Goal: Transaction & Acquisition: Purchase product/service

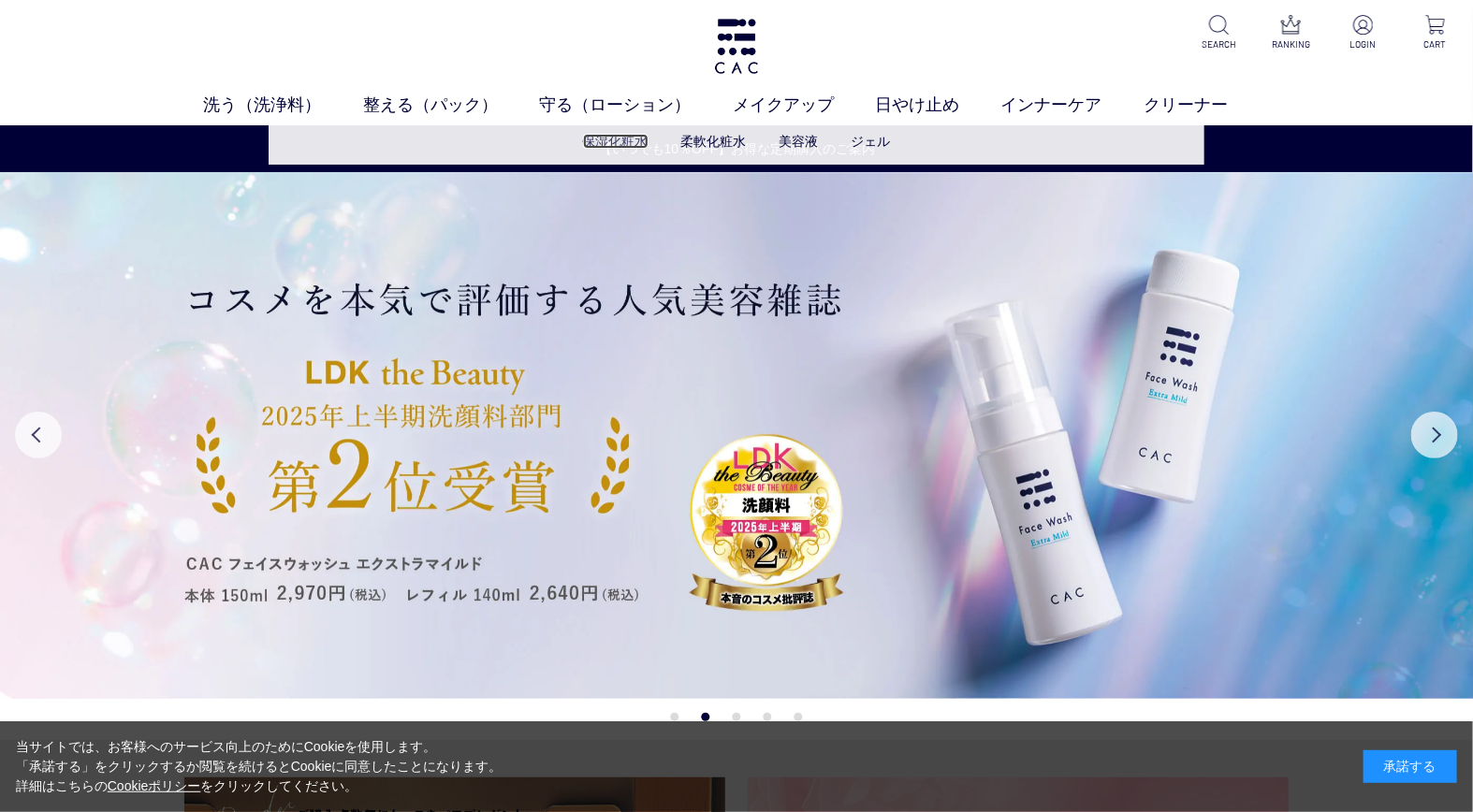
click at [616, 137] on link "保湿化粧水" at bounding box center [616, 142] width 65 height 15
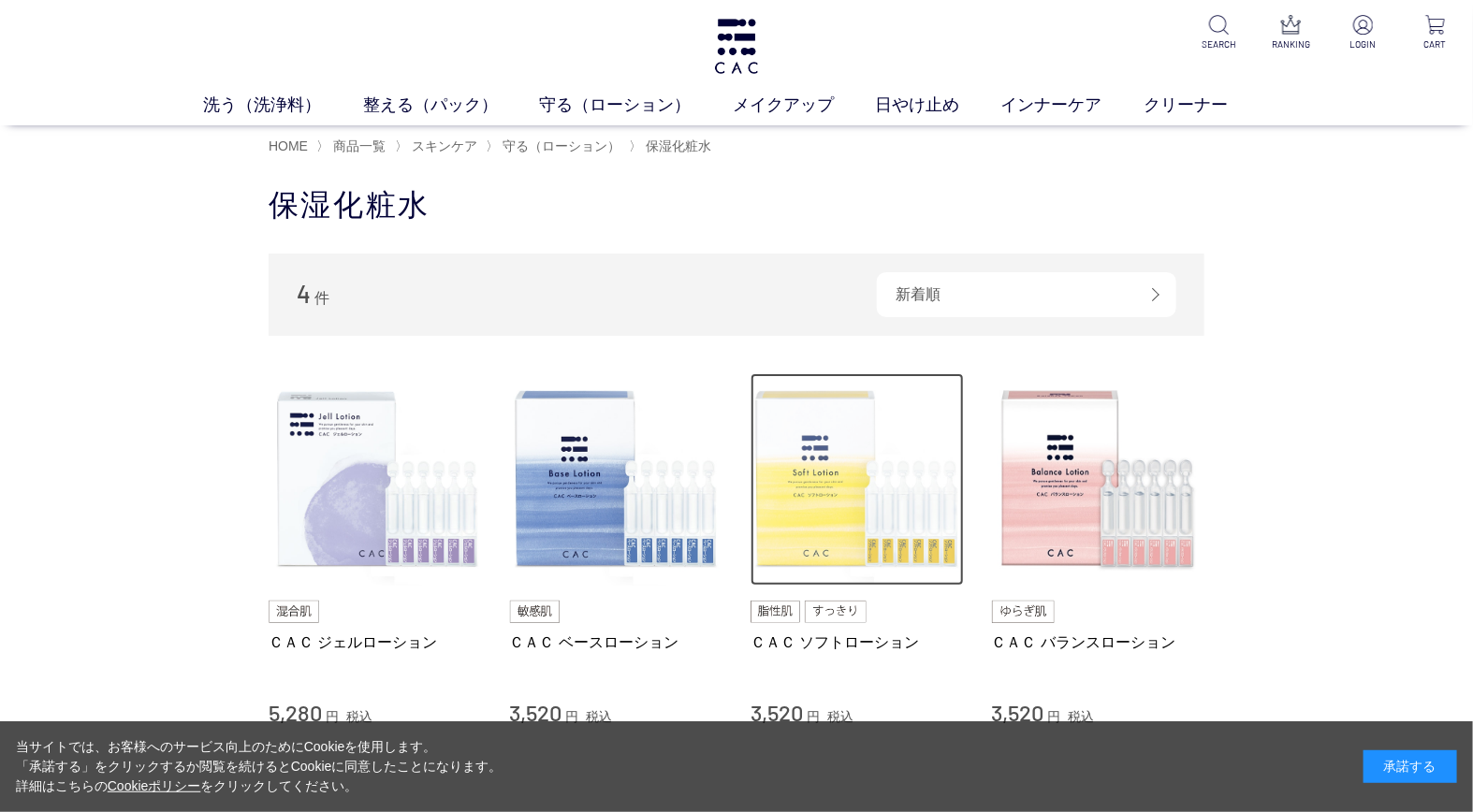
click at [896, 456] on img at bounding box center [856, 479] width 213 height 213
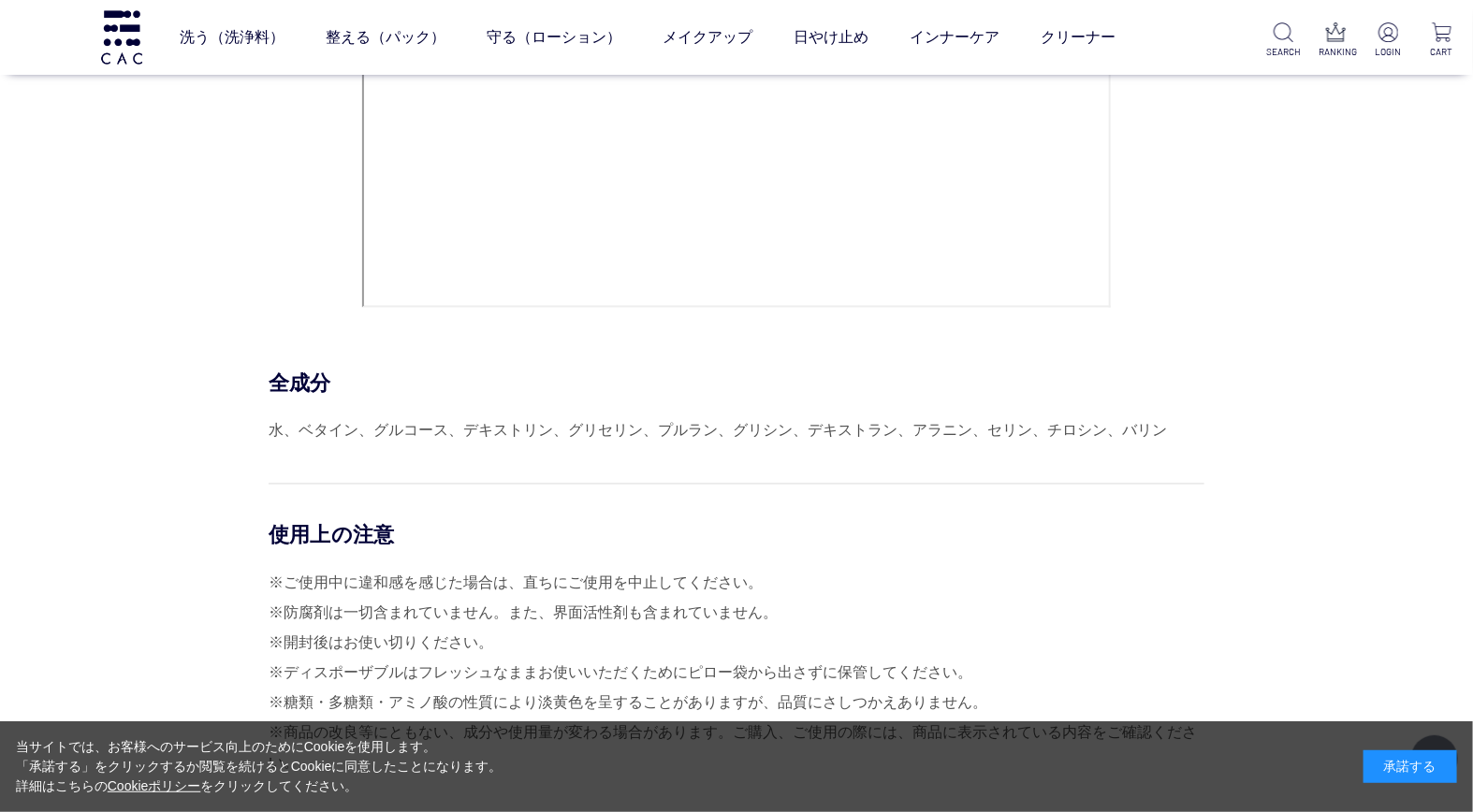
scroll to position [8002, 0]
